Goal: Contribute content: Contribute content

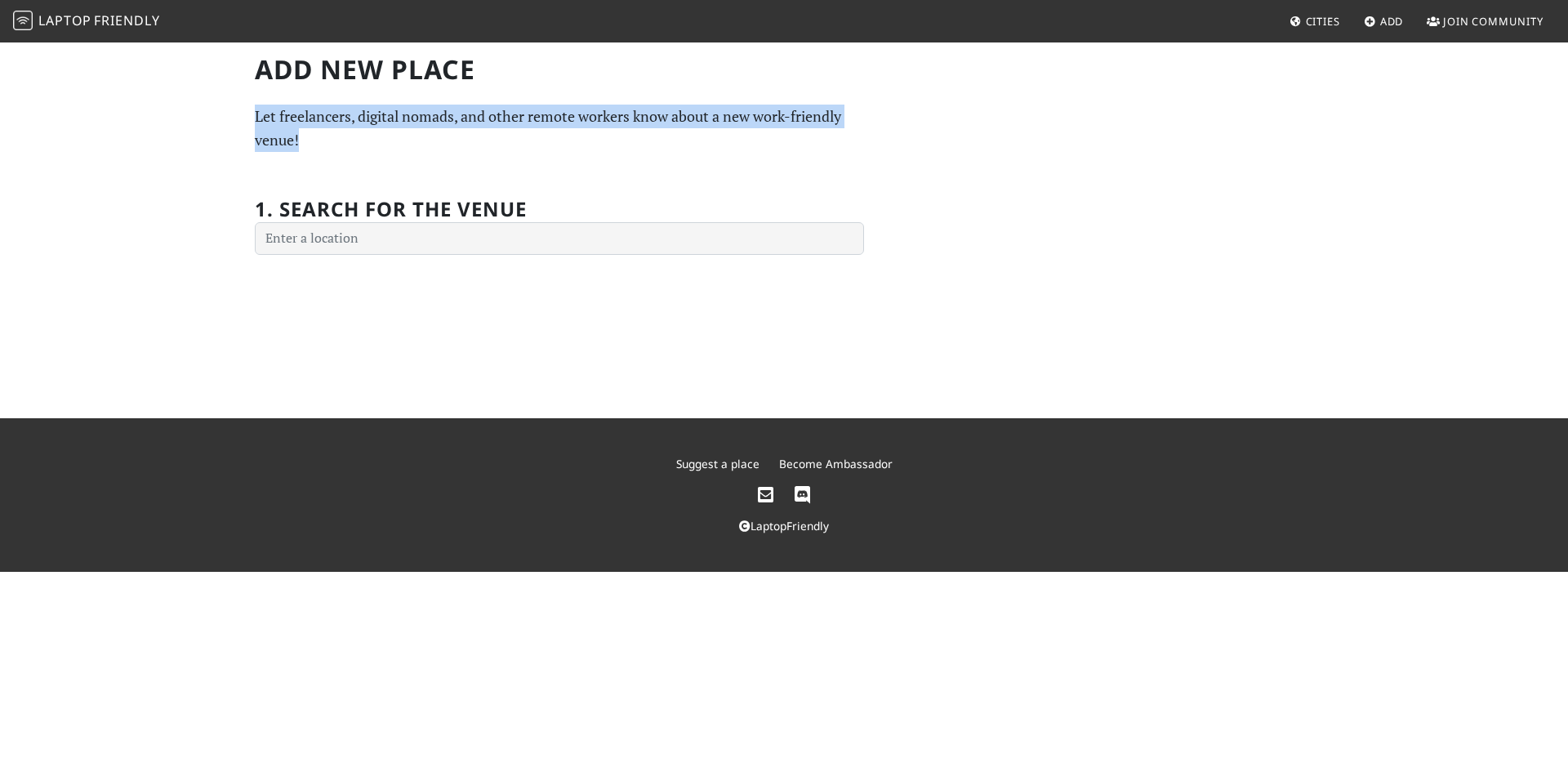
click at [308, 150] on div "Add new Place Let freelancers, digital nomads, and other remote workers know ab…" at bounding box center [559, 155] width 629 height 201
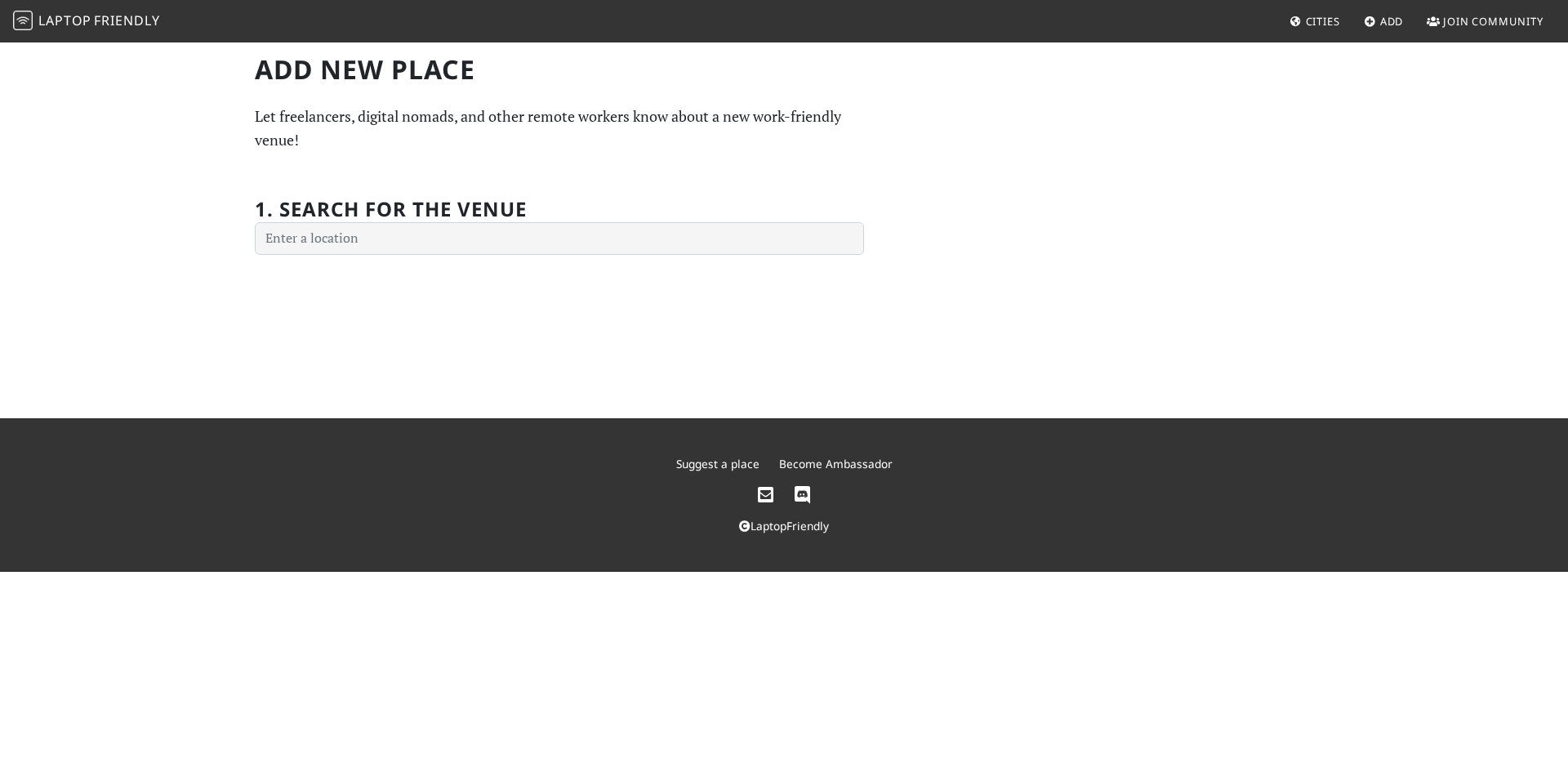
click at [433, 192] on label "1. Search for the venue" at bounding box center [390, 200] width 272 height 44
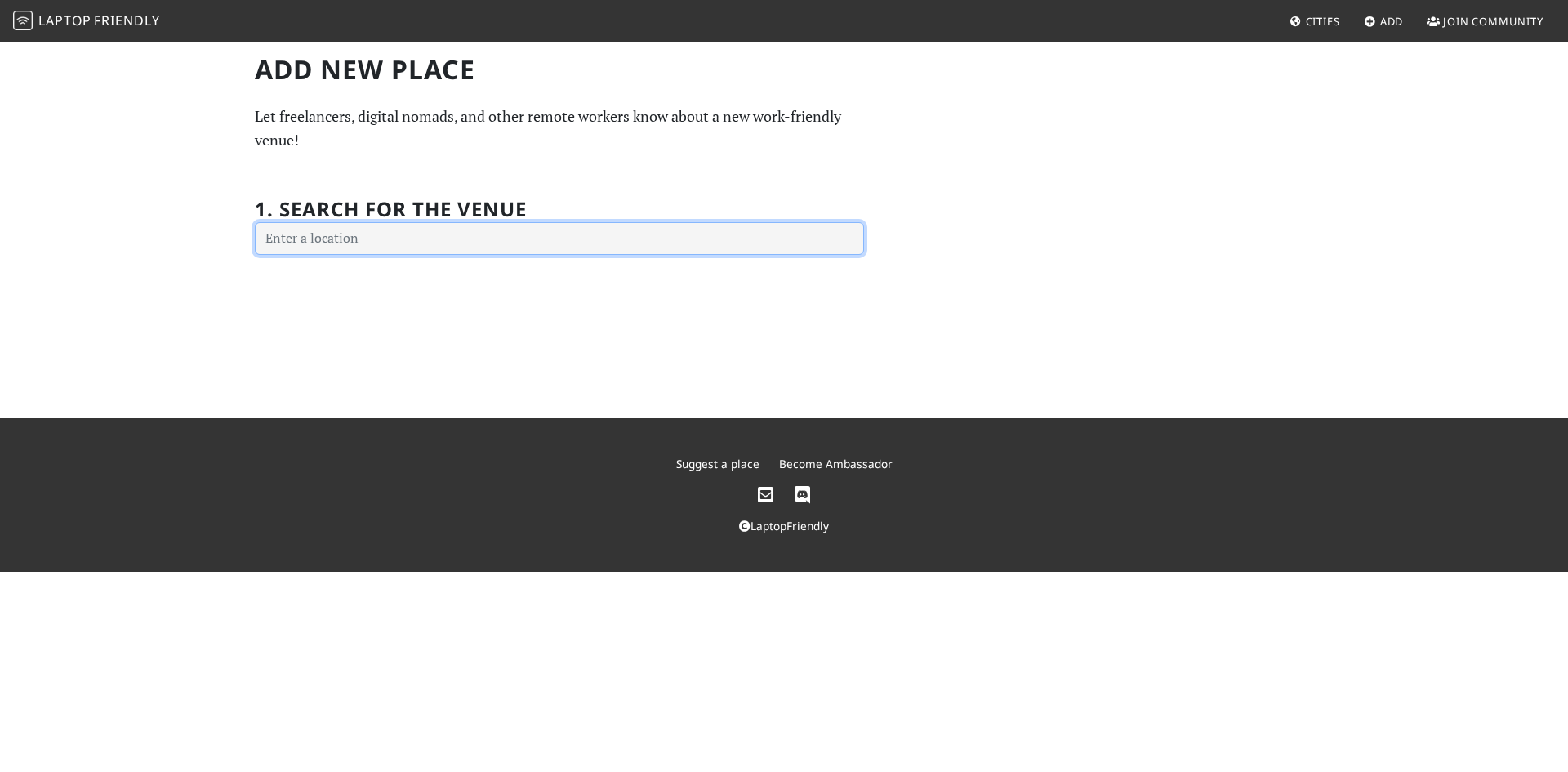
click at [368, 233] on input "text" at bounding box center [559, 238] width 609 height 33
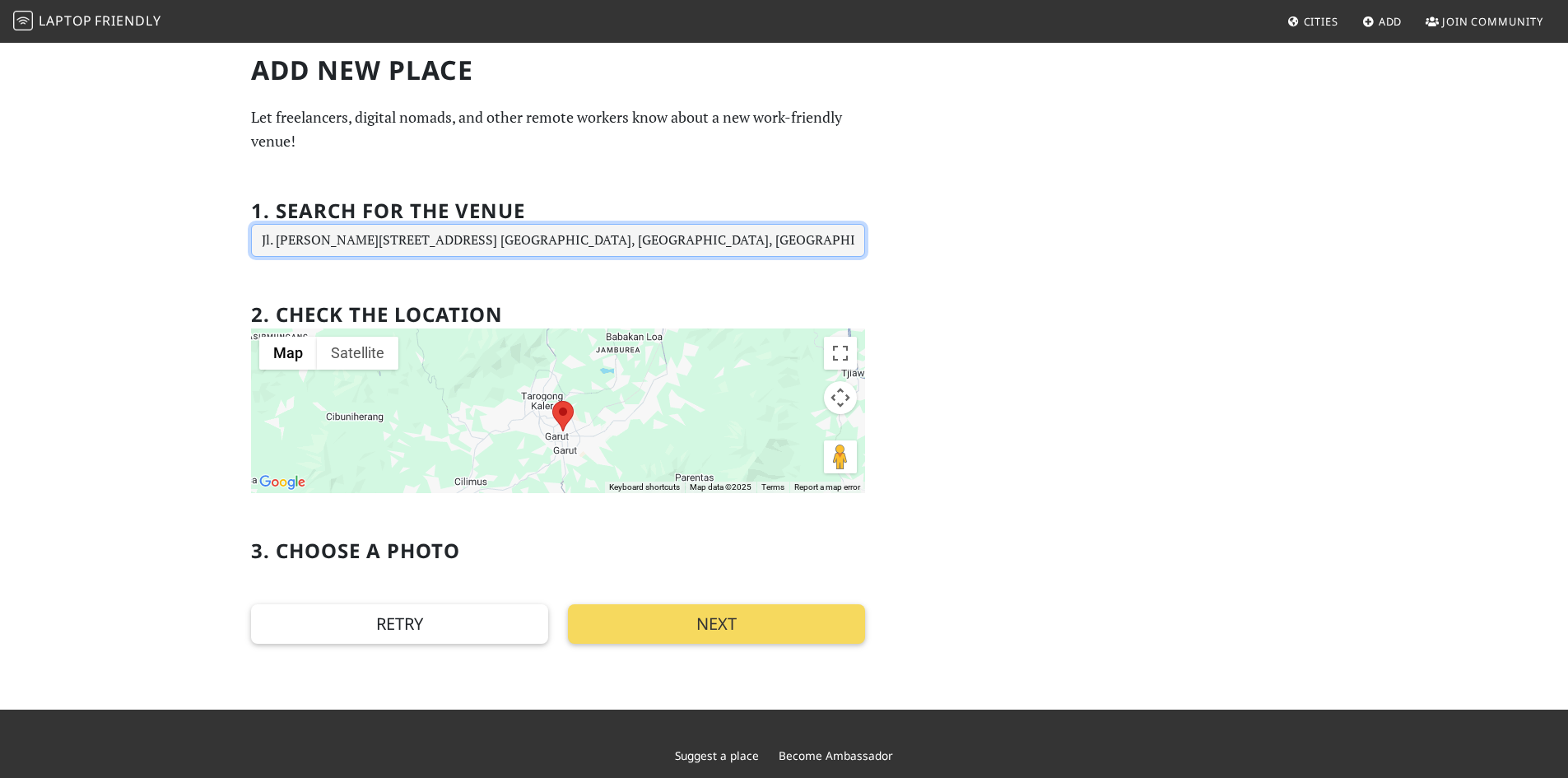
type input "Jl. [PERSON_NAME][STREET_ADDRESS] [GEOGRAPHIC_DATA], [GEOGRAPHIC_DATA], [GEOGRA…"
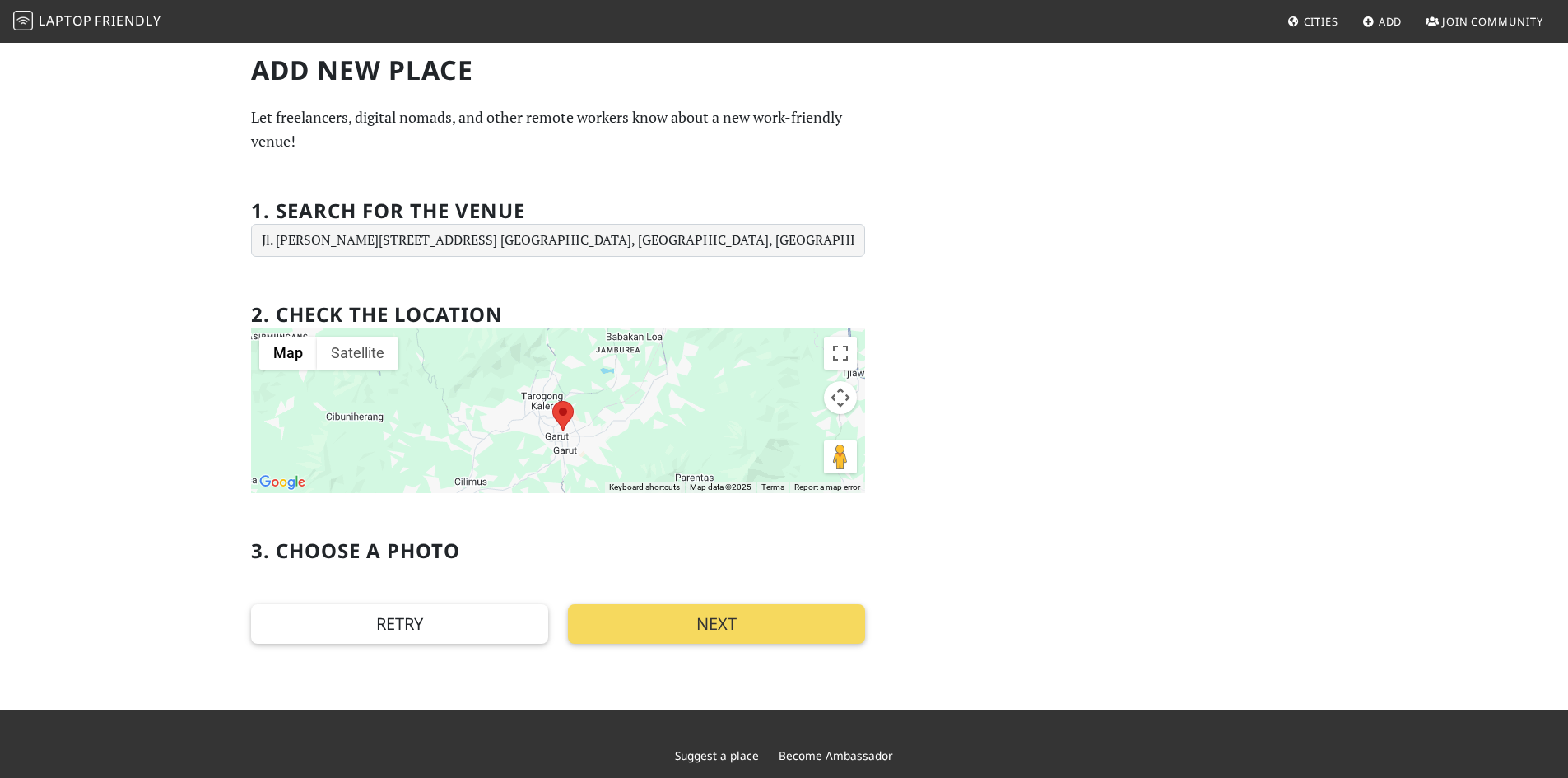
click at [617, 631] on button "Next" at bounding box center [716, 625] width 297 height 40
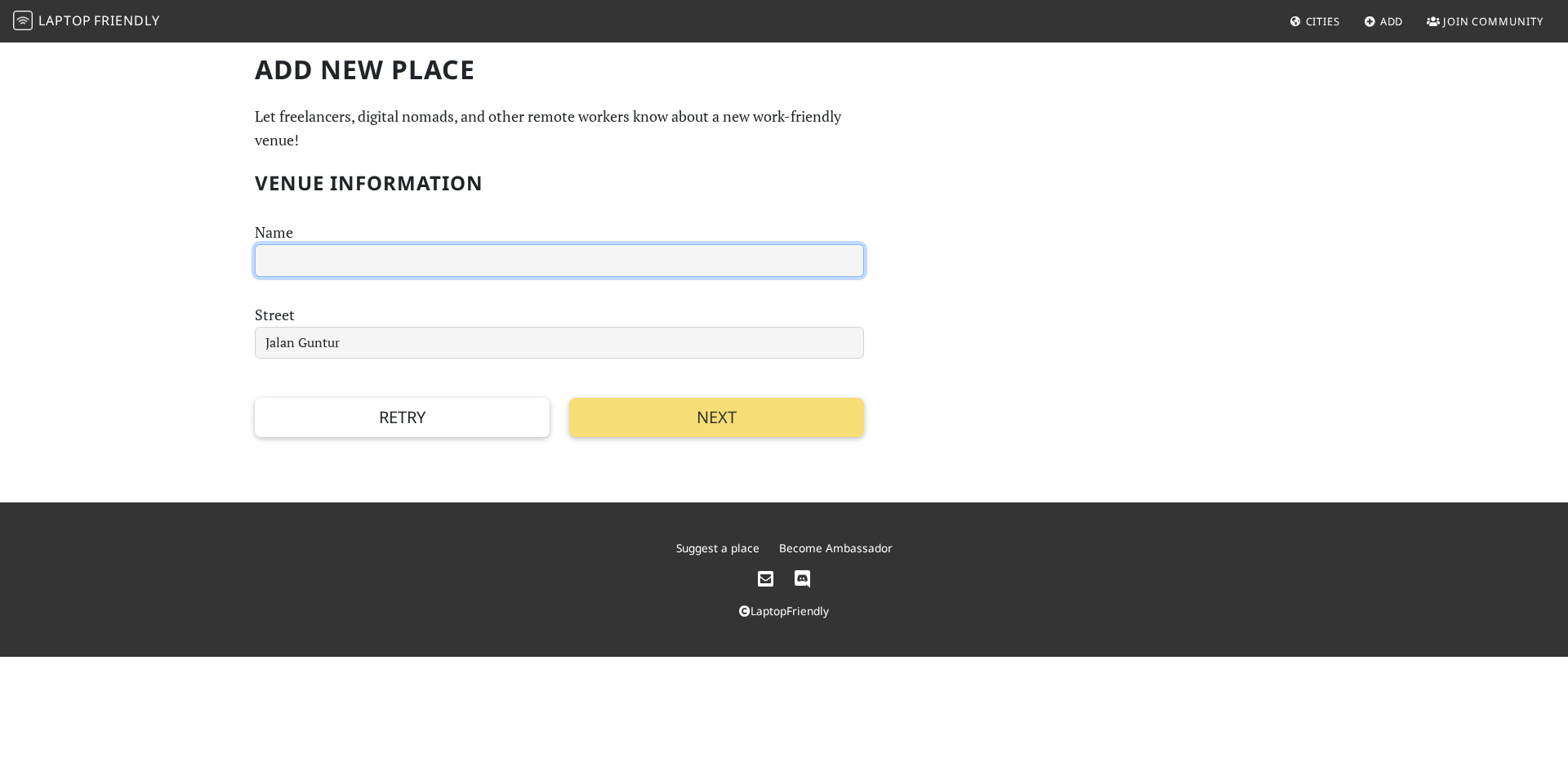
click at [300, 269] on input "text" at bounding box center [559, 261] width 609 height 33
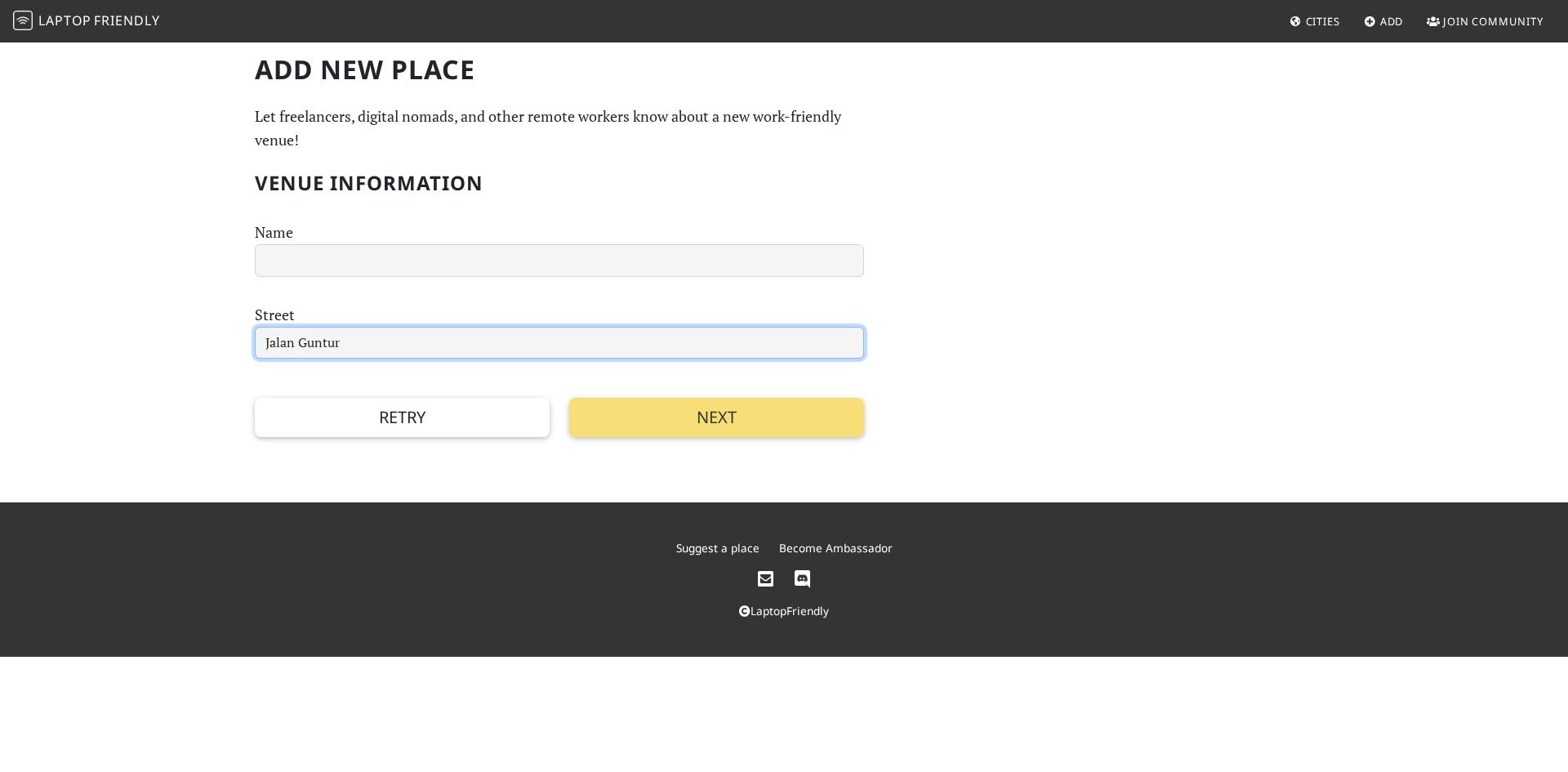
click at [312, 338] on input "Jalan Guntur" at bounding box center [559, 344] width 609 height 33
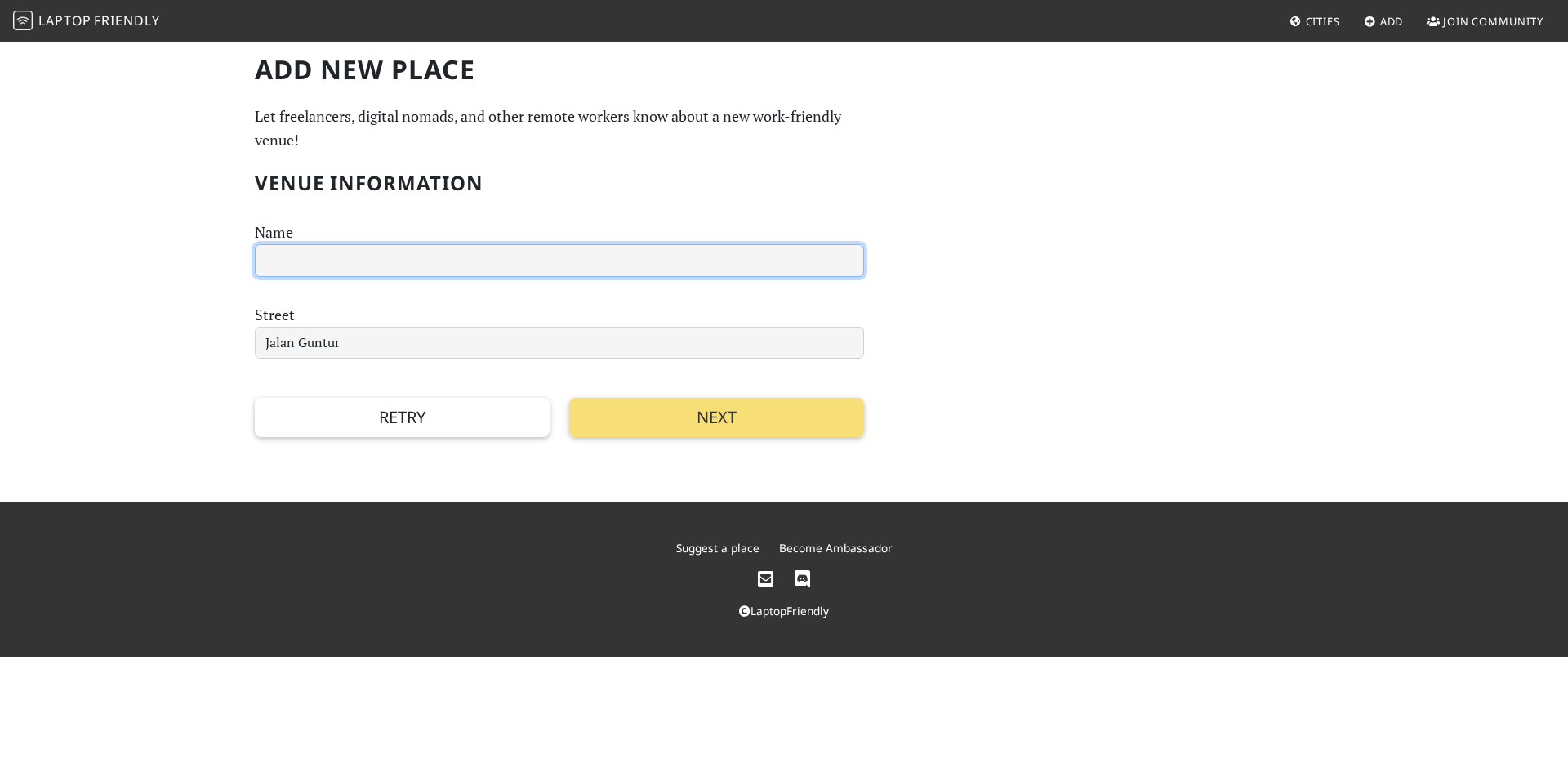
click at [321, 270] on input "text" at bounding box center [559, 261] width 609 height 33
type input "randi"
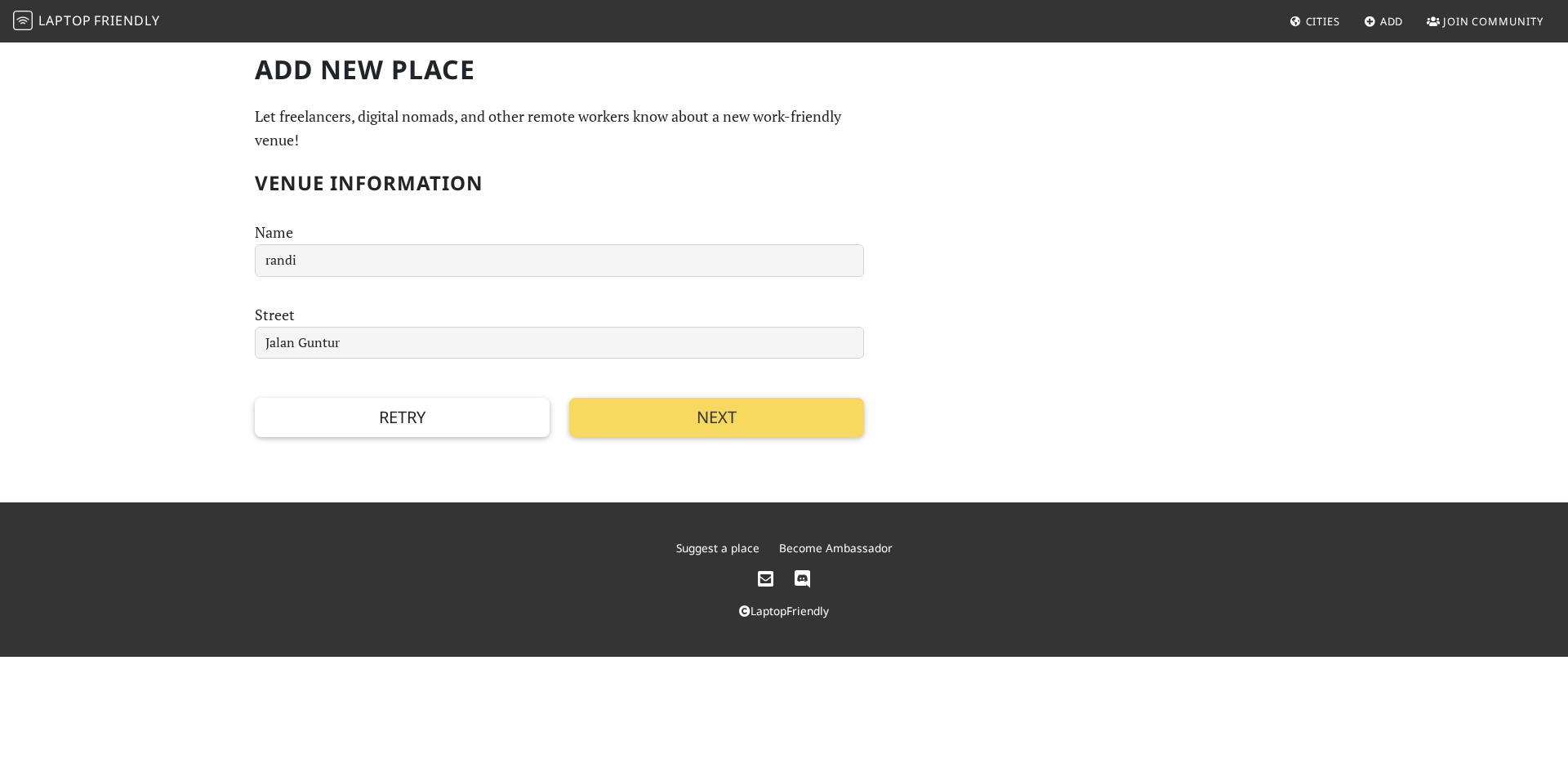
click at [753, 409] on button "Next" at bounding box center [717, 418] width 295 height 39
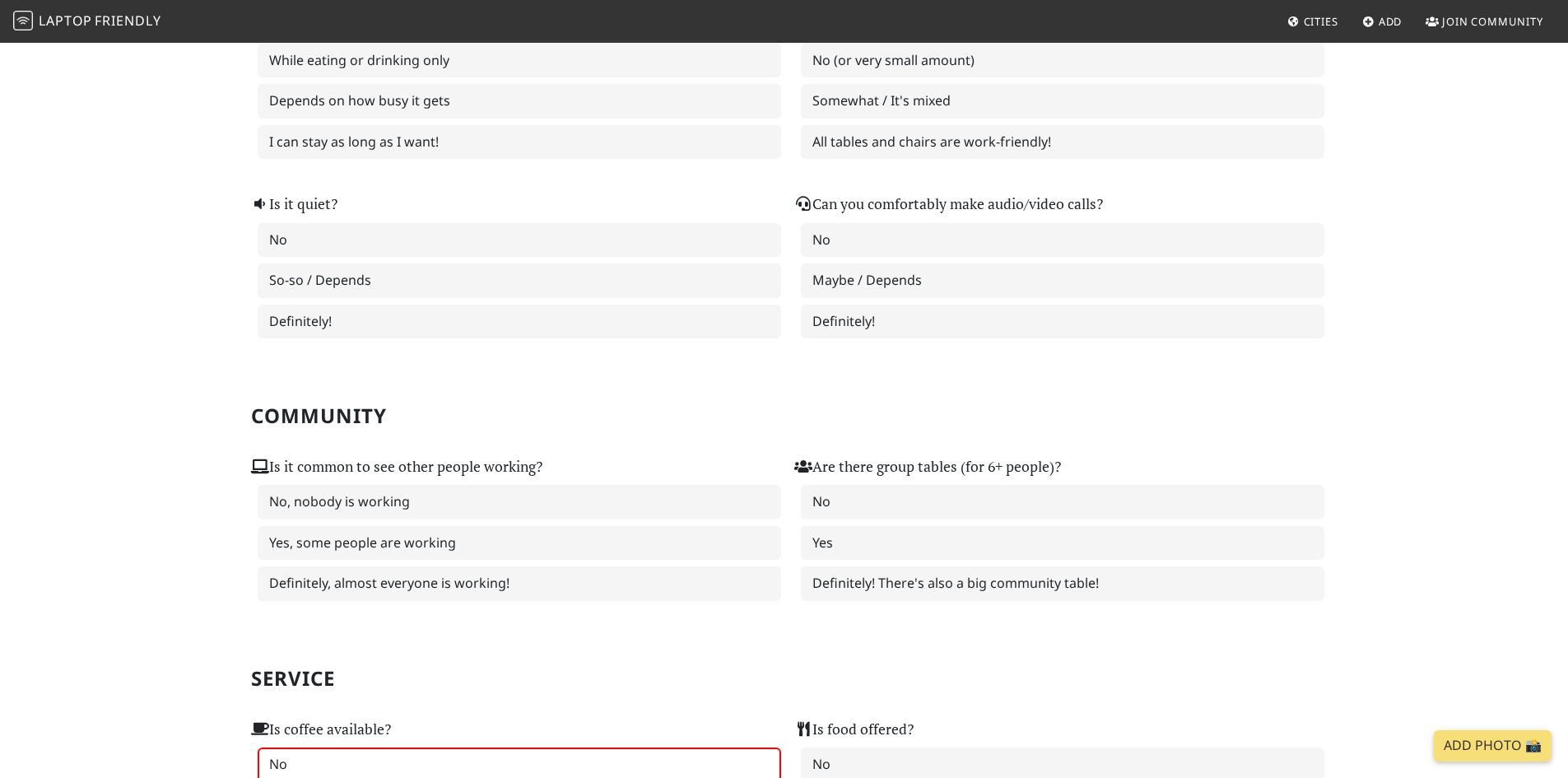
scroll to position [271, 0]
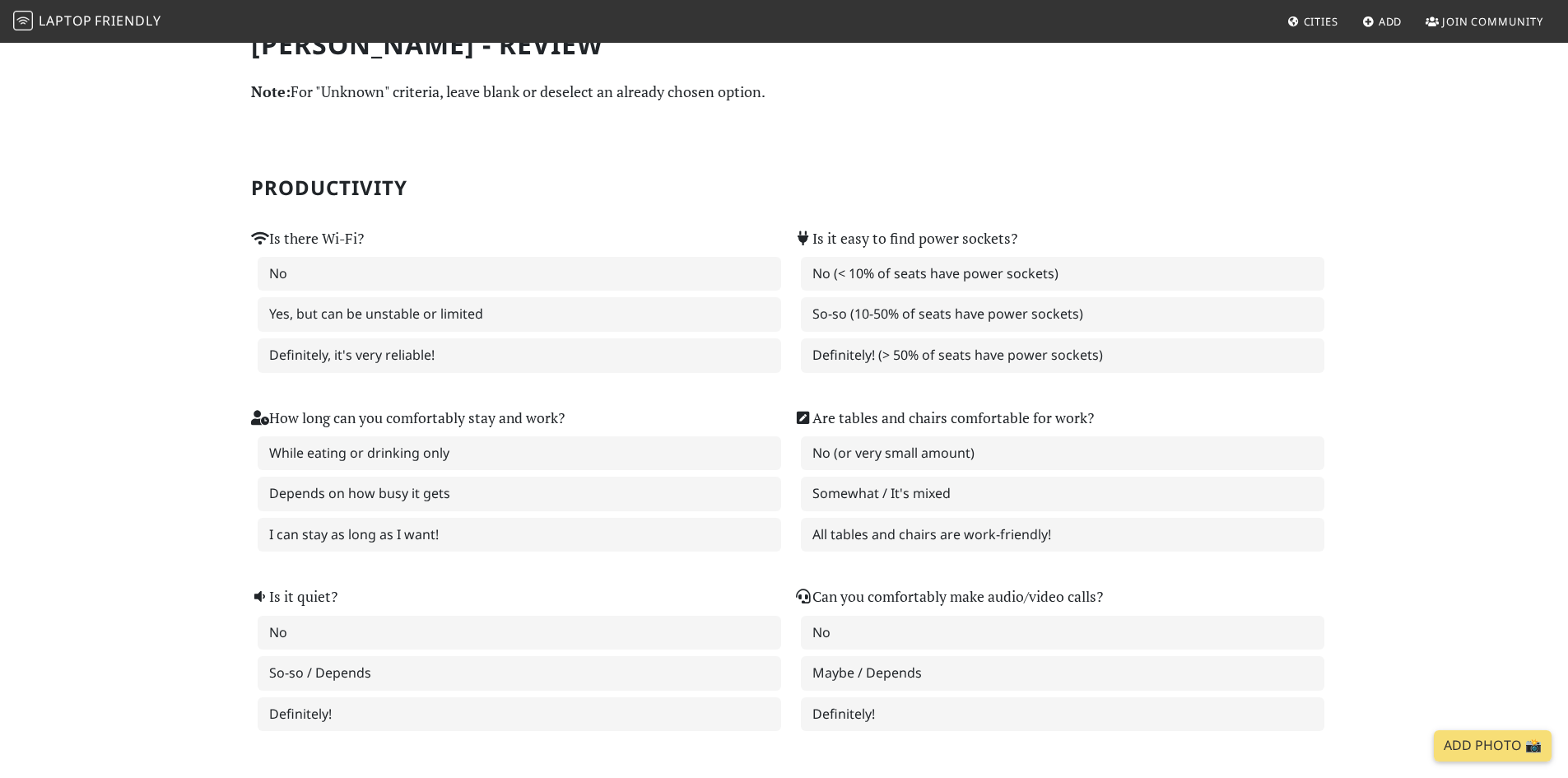
scroll to position [24, 0]
drag, startPoint x: 191, startPoint y: 52, endPoint x: 166, endPoint y: 66, distance: 28.7
